Goal: Find specific page/section: Find specific page/section

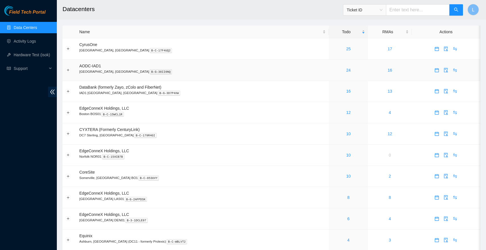
click at [281, 70] on p "Manassas, VA B-G-38II6NQ" at bounding box center [202, 71] width 246 height 5
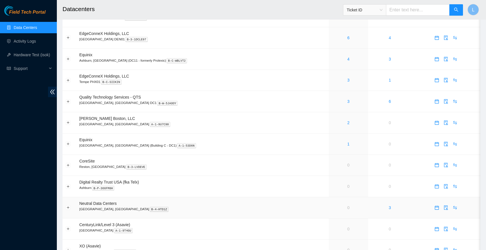
scroll to position [180, 0]
click at [347, 144] on link "1" at bounding box center [348, 145] width 2 height 5
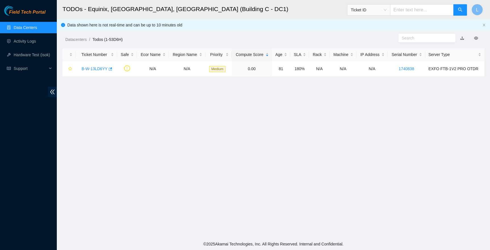
click at [37, 29] on link "Data Centers" at bounding box center [25, 27] width 23 height 5
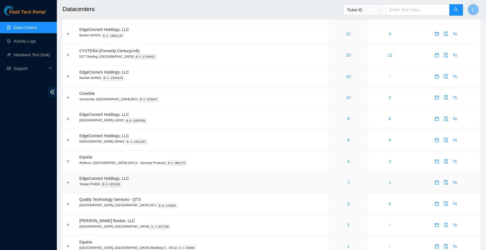
scroll to position [93, 0]
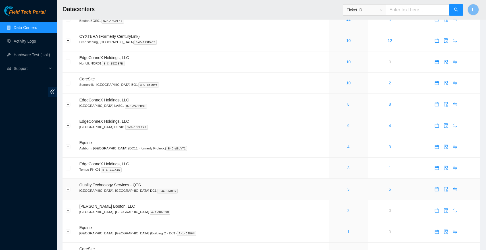
click at [347, 188] on link "3" at bounding box center [348, 189] width 2 height 5
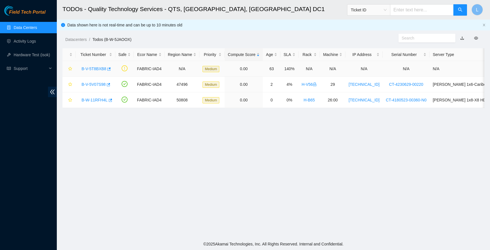
click at [91, 67] on link "B-V-5T8BXB8" at bounding box center [94, 68] width 25 height 5
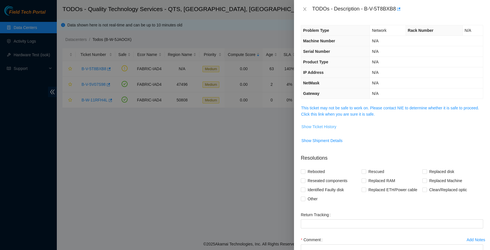
click at [314, 123] on button "Show Ticket History" at bounding box center [319, 126] width 36 height 9
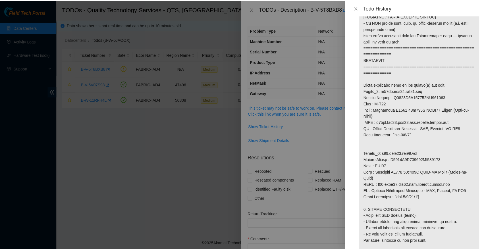
scroll to position [328, 0]
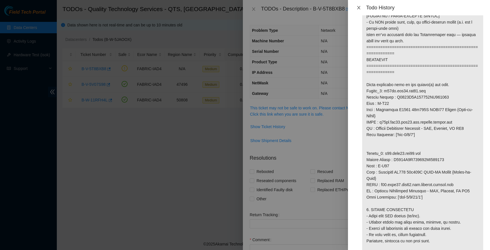
click at [359, 8] on icon "close" at bounding box center [358, 7] width 3 height 3
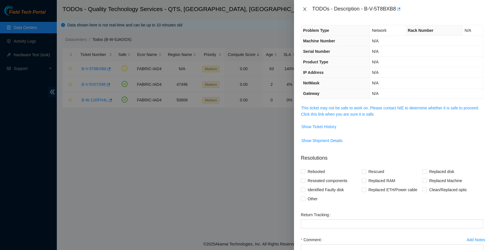
click at [302, 8] on button "Close" at bounding box center [305, 9] width 8 height 5
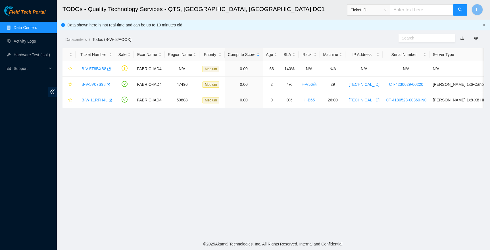
click at [28, 27] on link "Data Centers" at bounding box center [25, 27] width 23 height 5
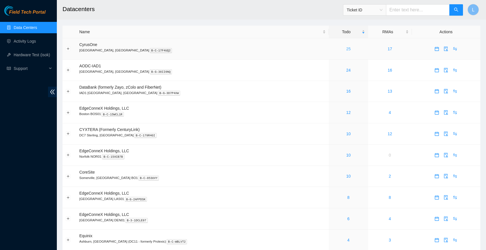
click at [346, 47] on link "25" at bounding box center [348, 49] width 5 height 5
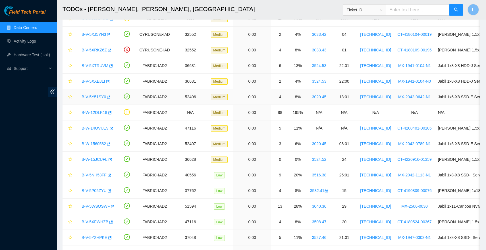
scroll to position [224, 0]
